Goal: Communication & Community: Participate in discussion

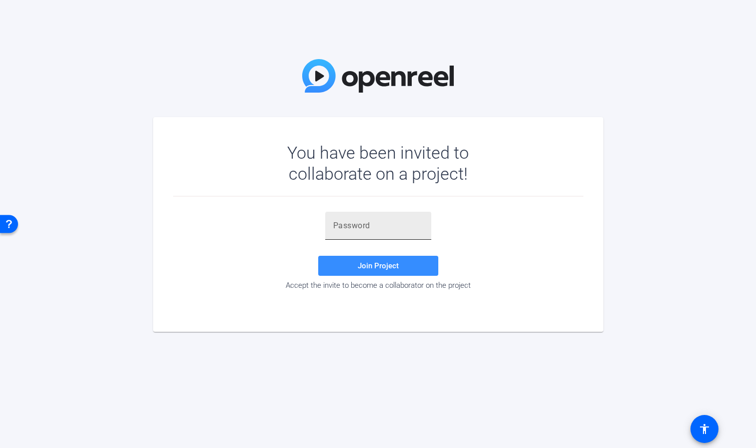
click at [351, 222] on input "text" at bounding box center [378, 226] width 90 height 12
paste input "3MBZyt"
type input "3MBZyt"
click at [369, 265] on span "Join Project" at bounding box center [378, 265] width 41 height 9
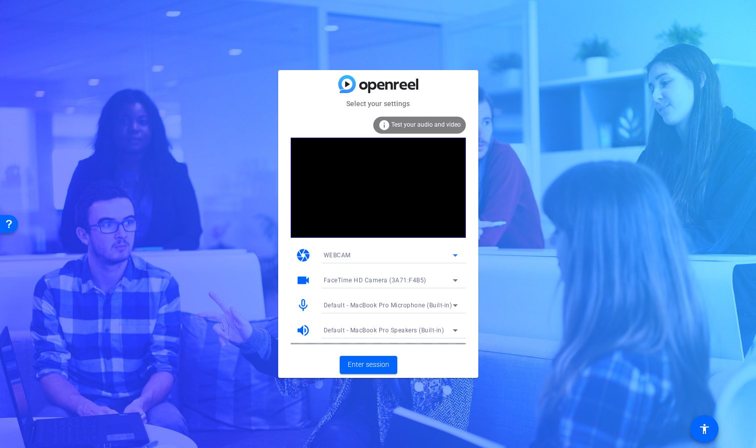
click at [456, 255] on icon at bounding box center [455, 255] width 5 height 3
click at [456, 255] on div at bounding box center [378, 224] width 756 height 448
click at [421, 126] on span "Test your audio and video" at bounding box center [426, 124] width 70 height 7
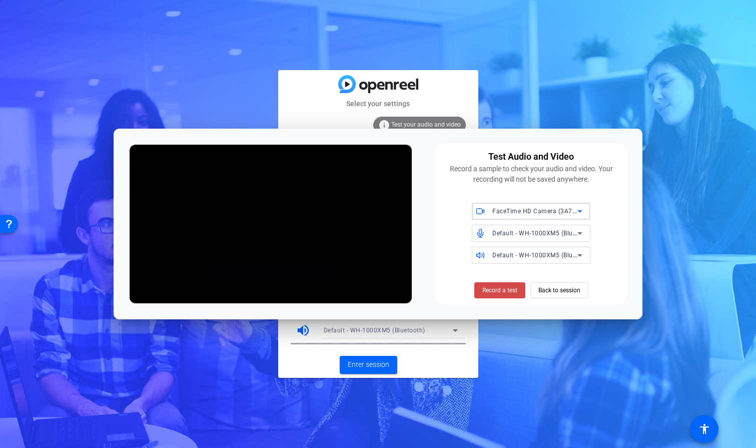
click at [492, 290] on span "Record a test" at bounding box center [499, 290] width 35 height 9
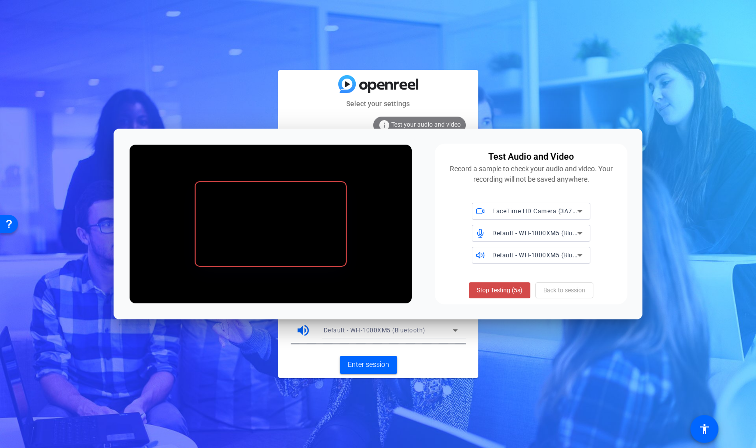
click at [492, 289] on span "Stop Testing (5s)" at bounding box center [500, 290] width 46 height 9
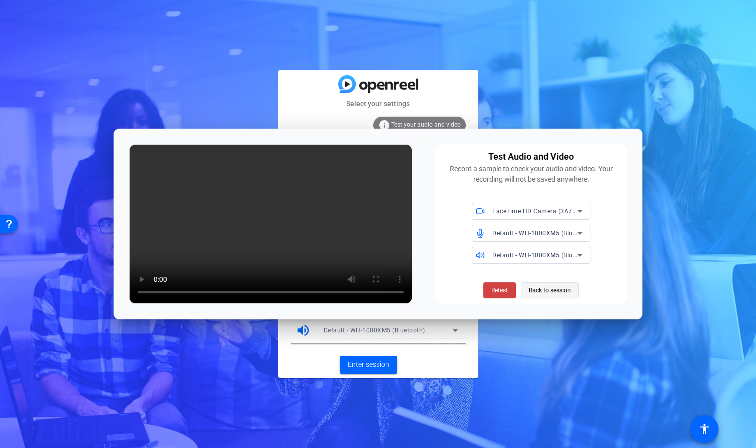
click at [558, 288] on span "Back to session" at bounding box center [550, 290] width 42 height 19
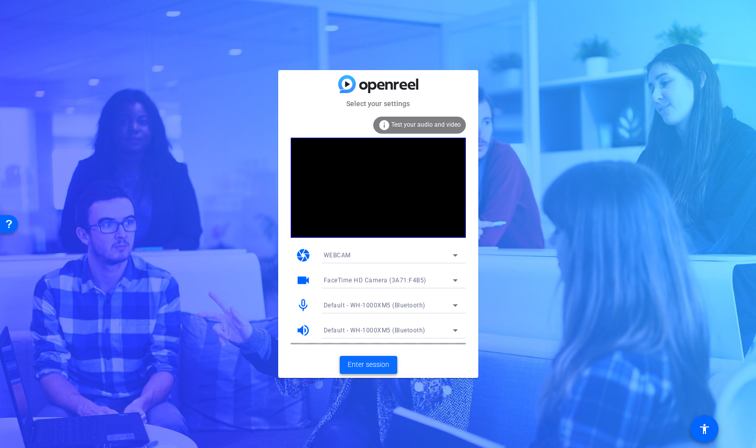
click at [363, 361] on span "Enter session" at bounding box center [369, 364] width 42 height 11
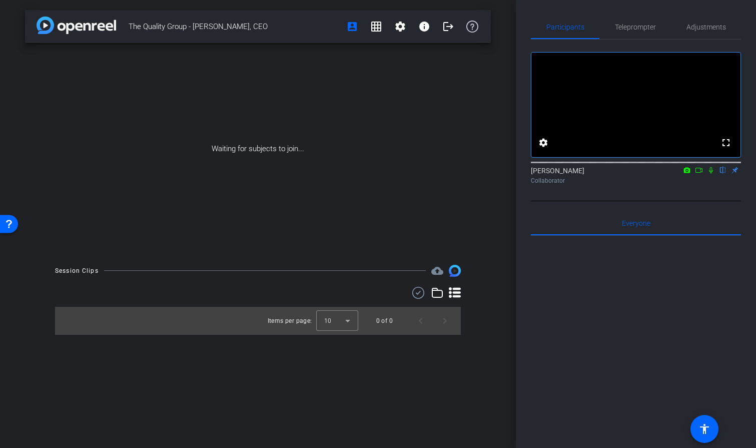
click at [711, 174] on icon at bounding box center [711, 170] width 4 height 7
click at [700, 173] on icon at bounding box center [698, 170] width 7 height 5
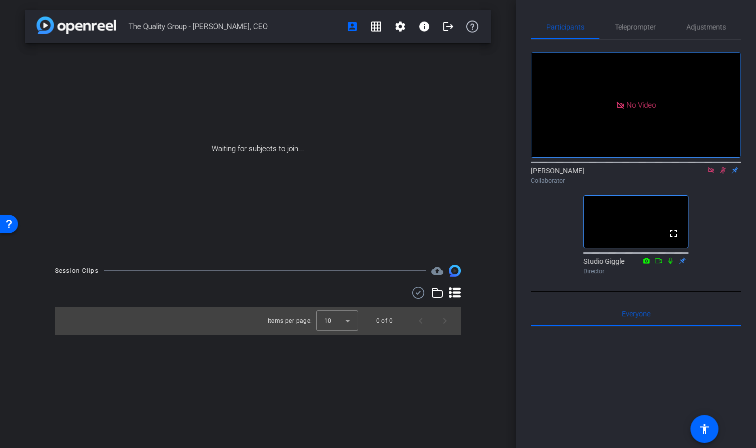
click at [723, 174] on icon at bounding box center [723, 170] width 8 height 7
click at [711, 174] on icon at bounding box center [711, 170] width 8 height 7
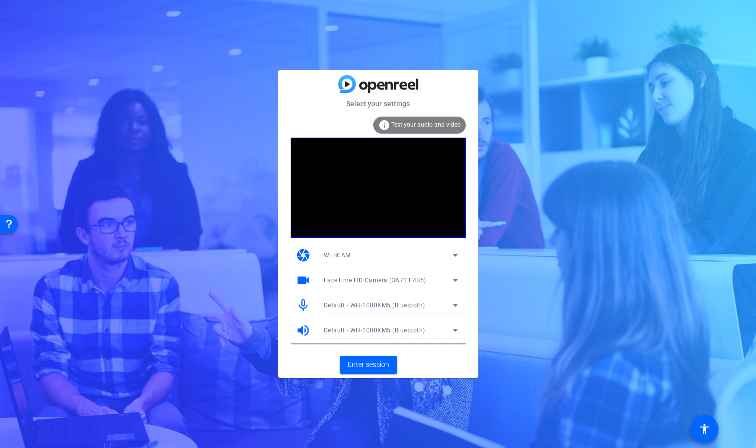
click at [452, 306] on icon at bounding box center [455, 305] width 12 height 12
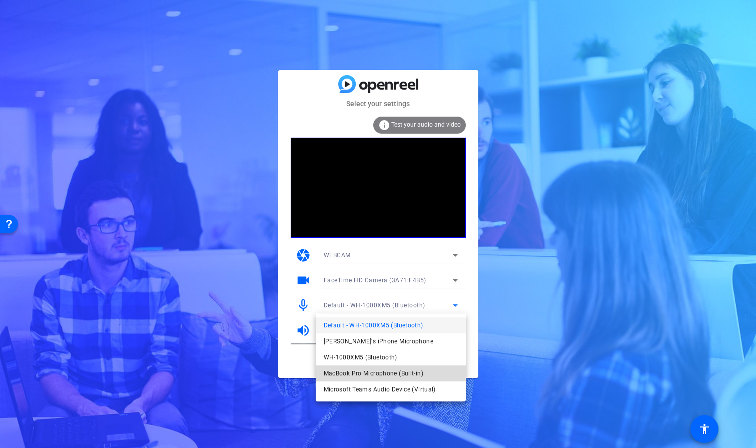
click at [403, 373] on span "MacBook Pro Microphone (Built-in)" at bounding box center [374, 373] width 100 height 12
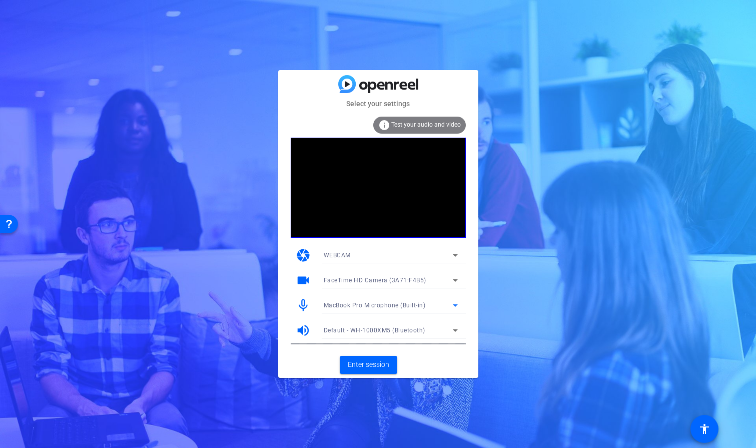
click at [452, 301] on icon at bounding box center [455, 305] width 12 height 12
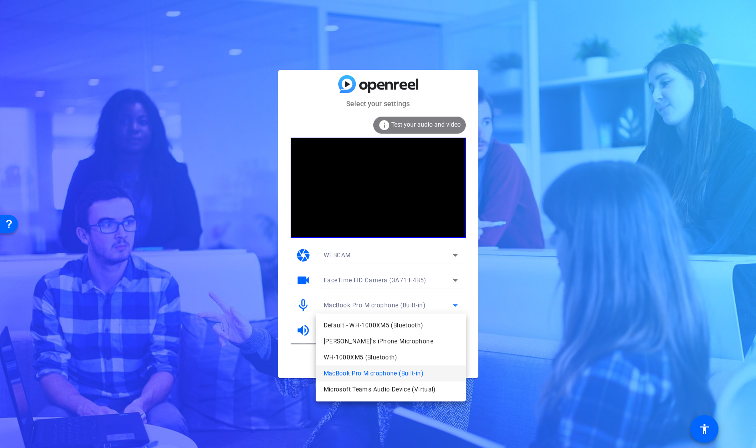
click at [471, 324] on div at bounding box center [378, 224] width 756 height 448
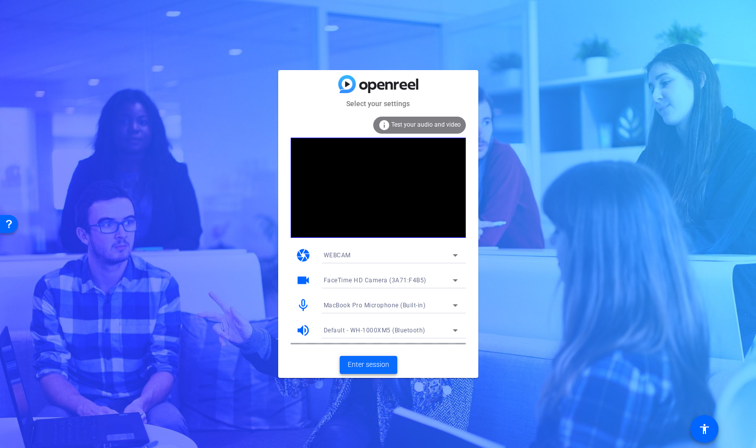
click at [378, 361] on span "Enter session" at bounding box center [369, 364] width 42 height 11
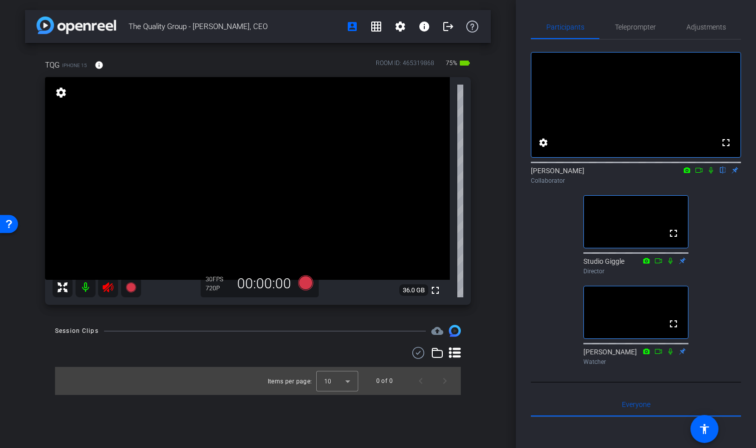
click at [107, 286] on icon at bounding box center [108, 287] width 11 height 10
click at [705, 30] on span "Adjustments" at bounding box center [706, 27] width 40 height 7
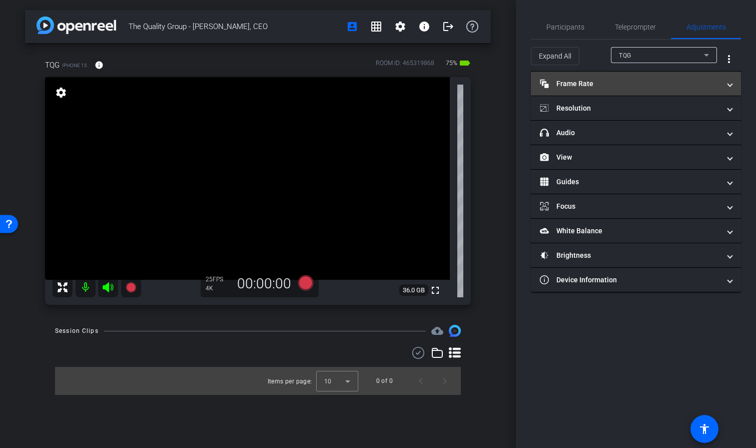
click at [731, 84] on span at bounding box center [730, 84] width 4 height 11
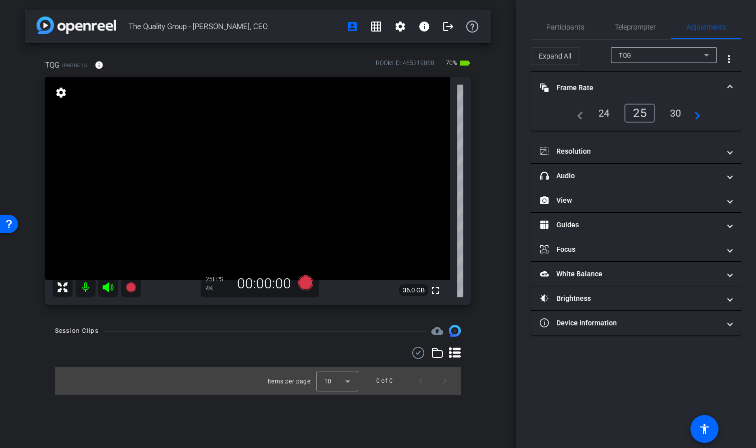
click at [728, 85] on span at bounding box center [730, 88] width 4 height 11
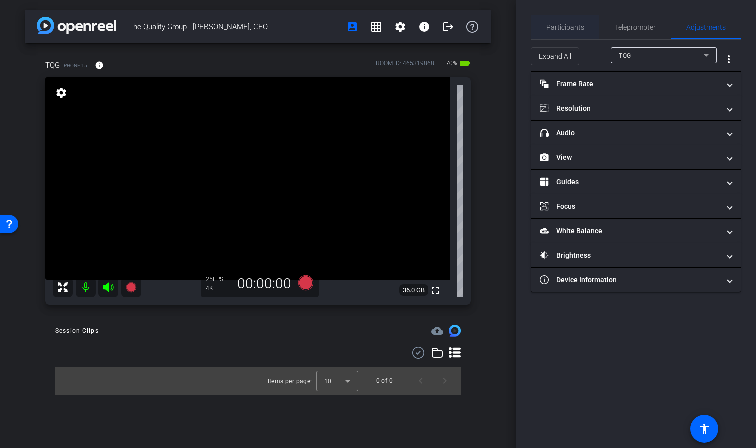
click at [561, 25] on span "Participants" at bounding box center [565, 27] width 38 height 7
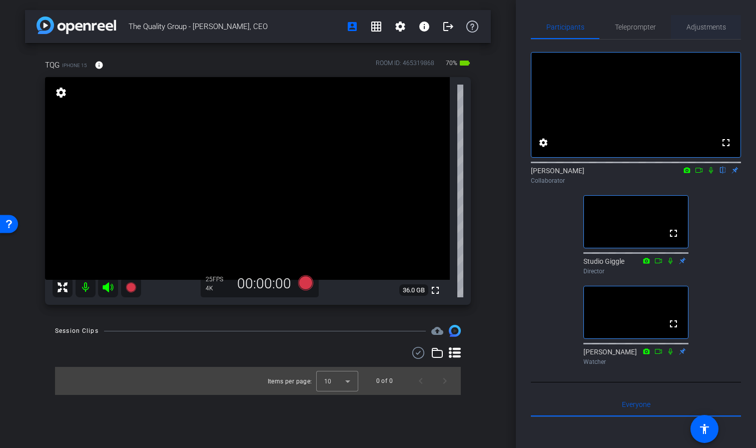
click at [714, 29] on span "Adjustments" at bounding box center [706, 27] width 40 height 7
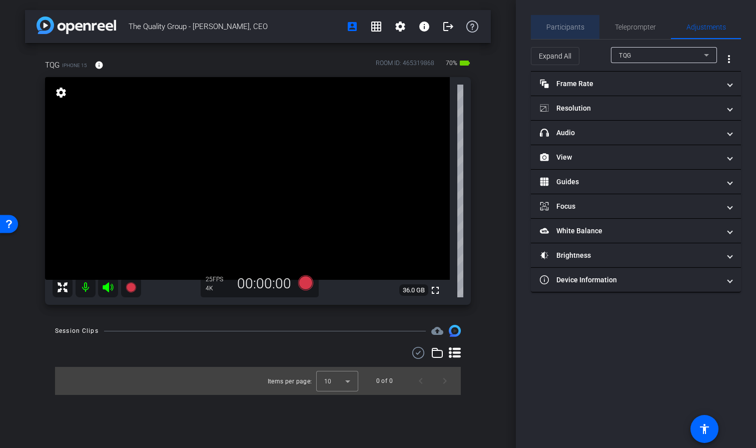
click at [568, 24] on span "Participants" at bounding box center [565, 27] width 38 height 7
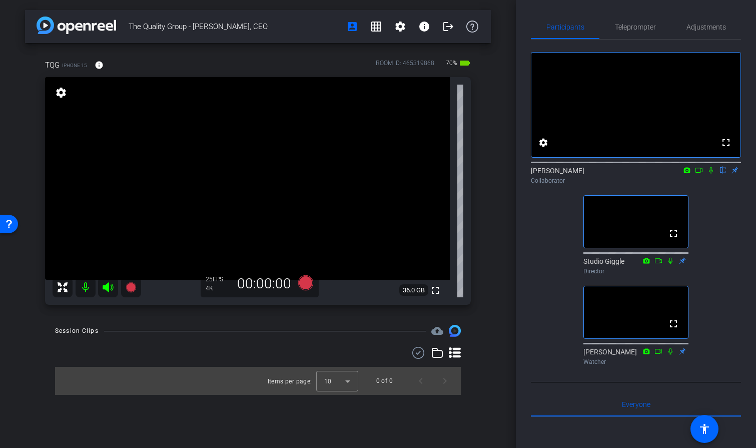
click at [669, 264] on icon at bounding box center [670, 260] width 8 height 7
